Goal: Task Accomplishment & Management: Manage account settings

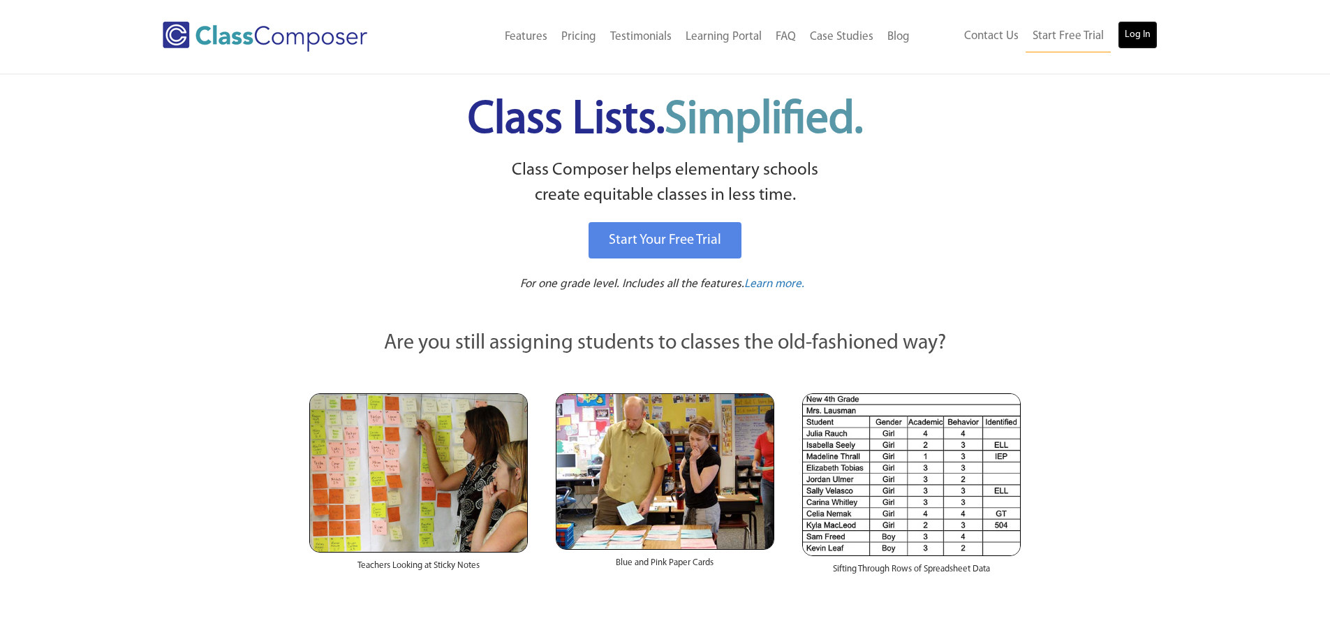
click at [1147, 31] on link "Log In" at bounding box center [1138, 35] width 40 height 28
